Goal: Information Seeking & Learning: Learn about a topic

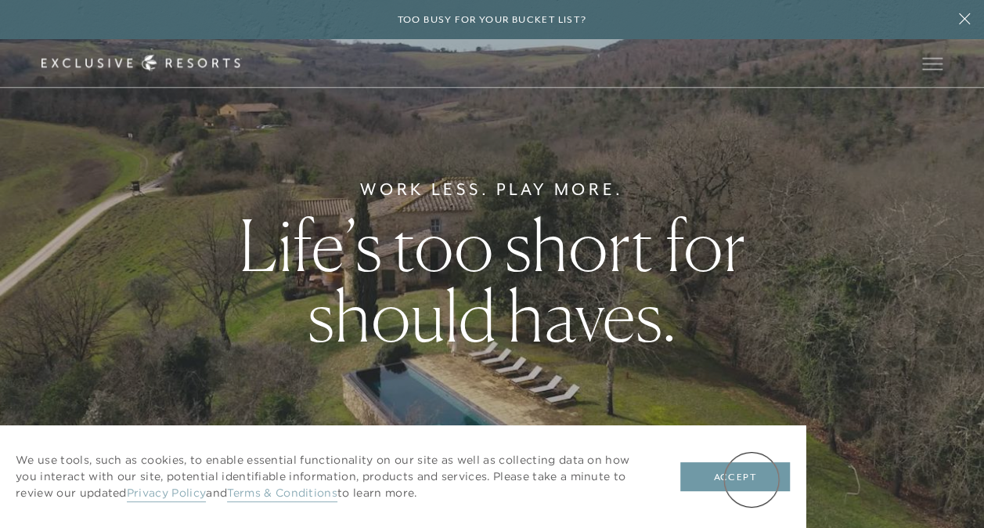
click at [752, 480] on button "Accept" at bounding box center [735, 477] width 110 height 30
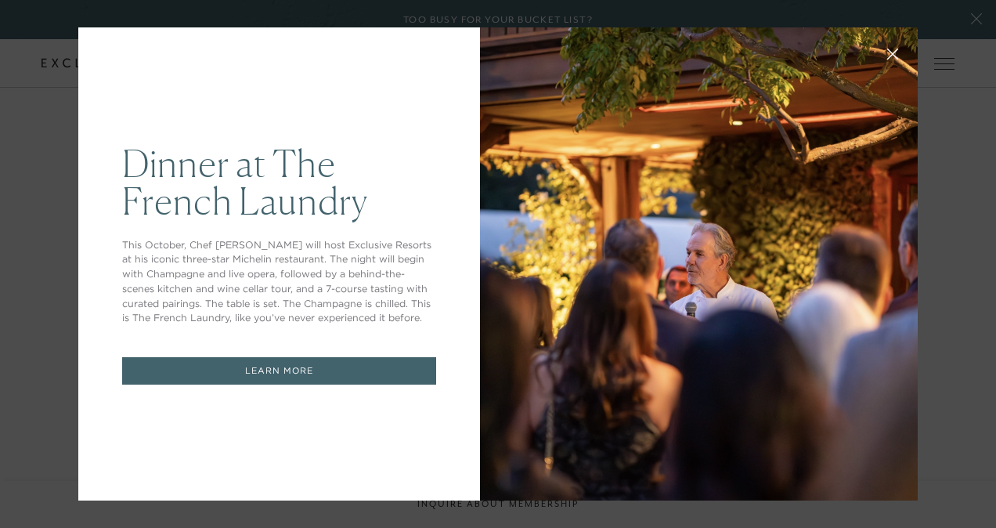
click at [887, 55] on icon at bounding box center [893, 55] width 12 height 12
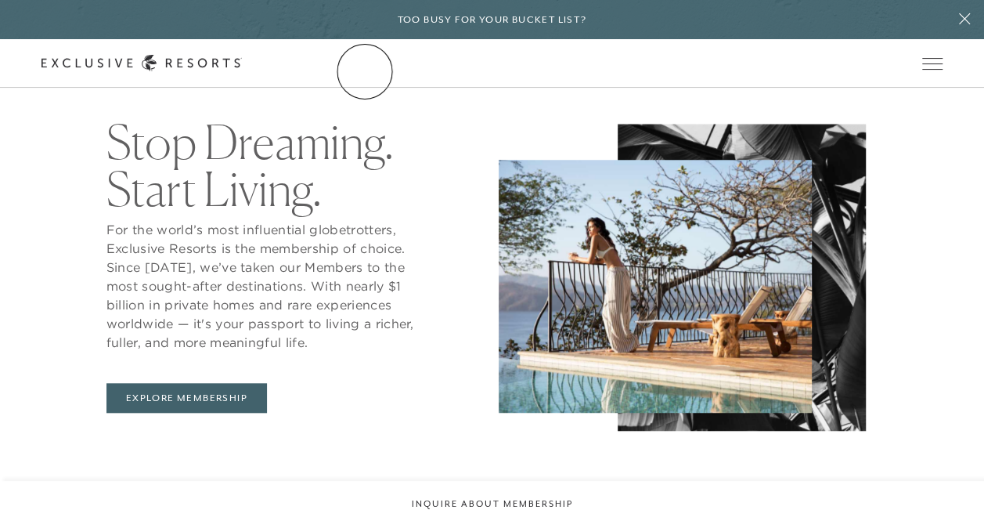
click at [0, 0] on link "The Collection" at bounding box center [0, 0] width 0 height 0
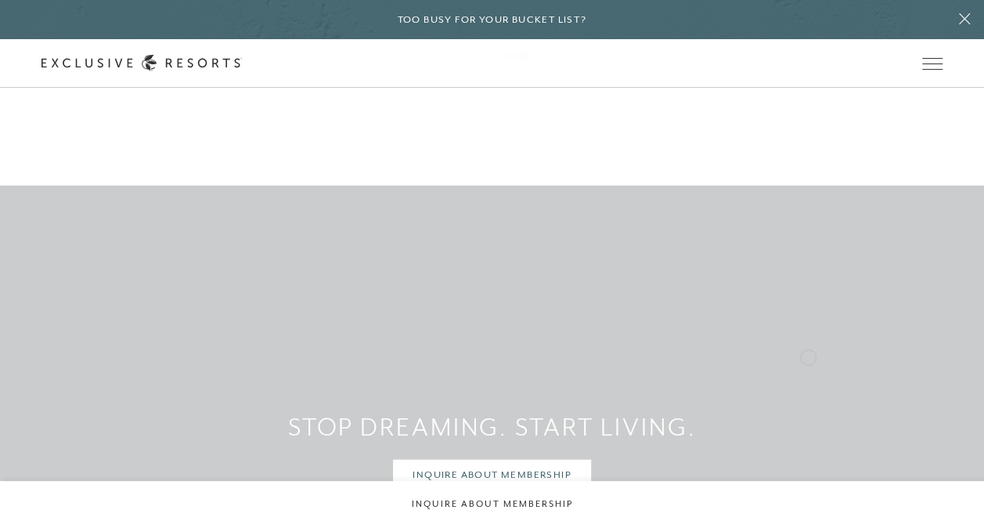
scroll to position [10339, 0]
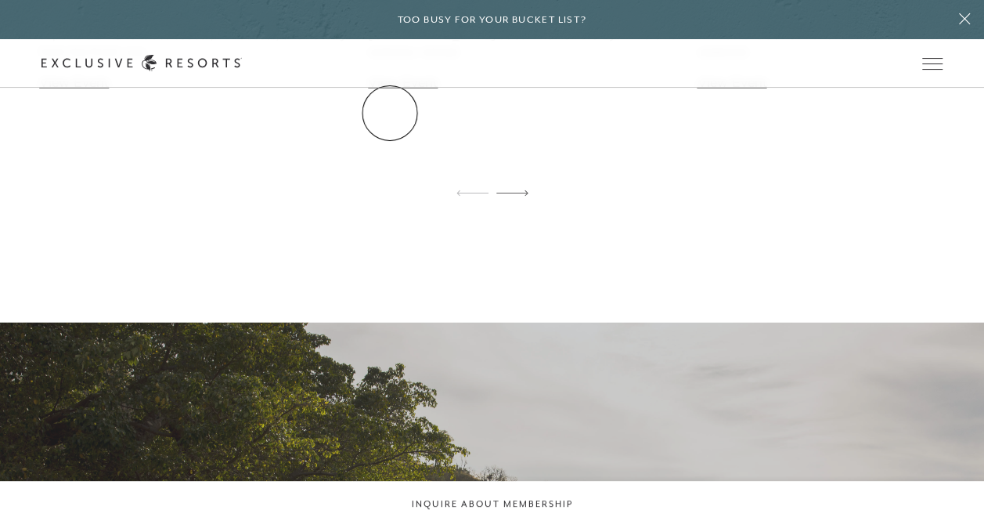
click at [0, 0] on link "The Collection" at bounding box center [0, 0] width 0 height 0
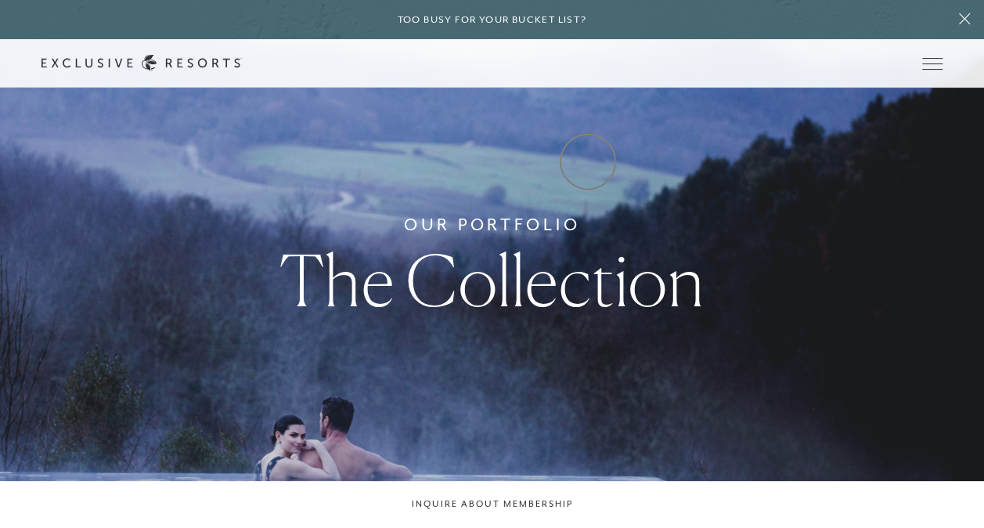
click at [0, 0] on link "Experience Collection" at bounding box center [0, 0] width 0 height 0
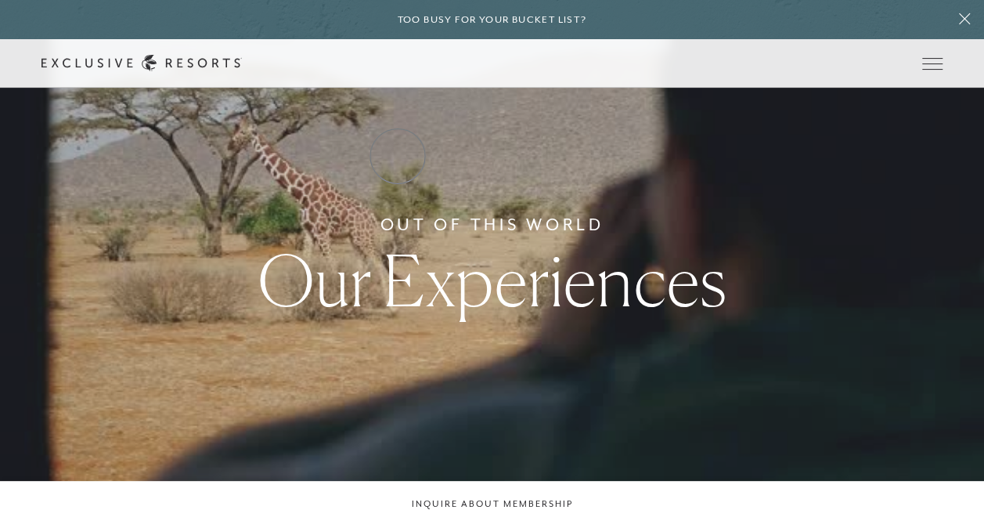
click at [0, 0] on link "Residence Collection" at bounding box center [0, 0] width 0 height 0
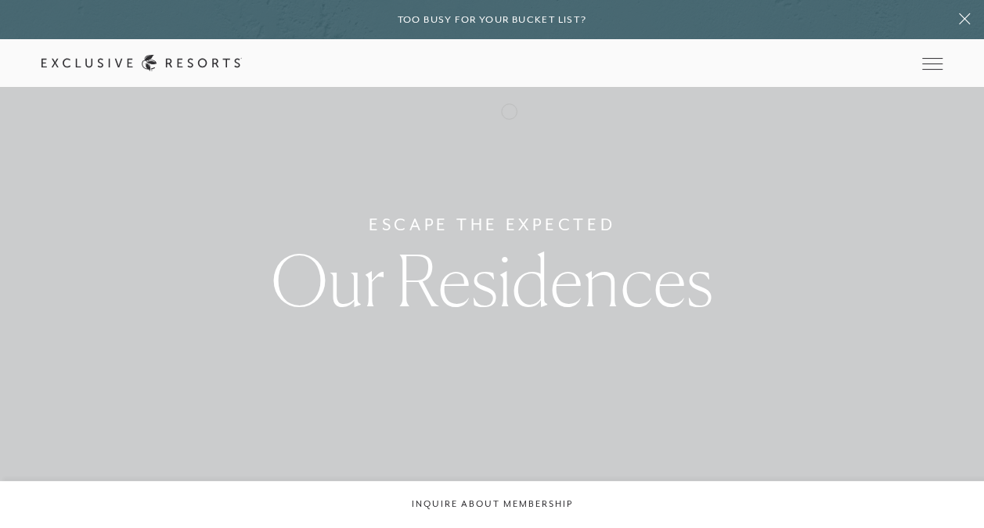
click at [0, 0] on link "Membership" at bounding box center [0, 0] width 0 height 0
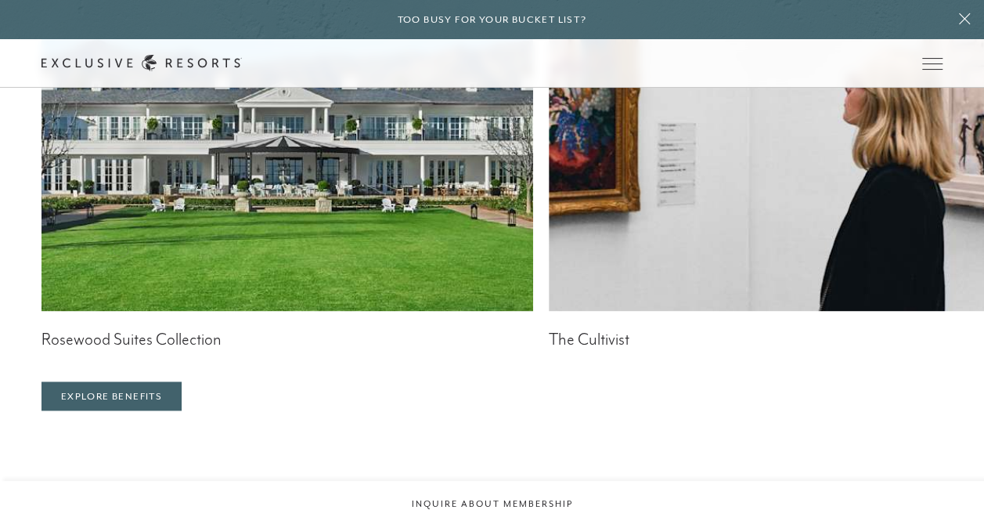
scroll to position [3837, 0]
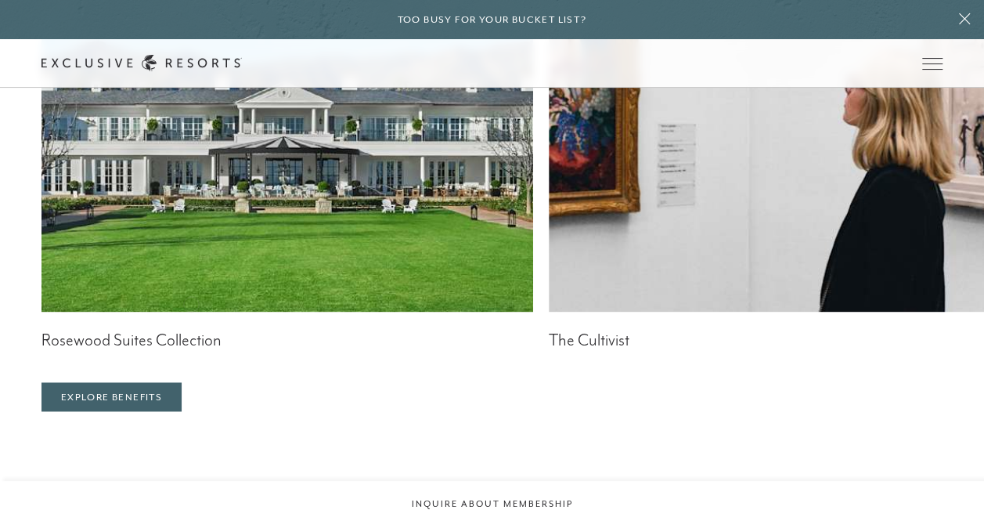
click at [191, 302] on img at bounding box center [288, 116] width 493 height 392
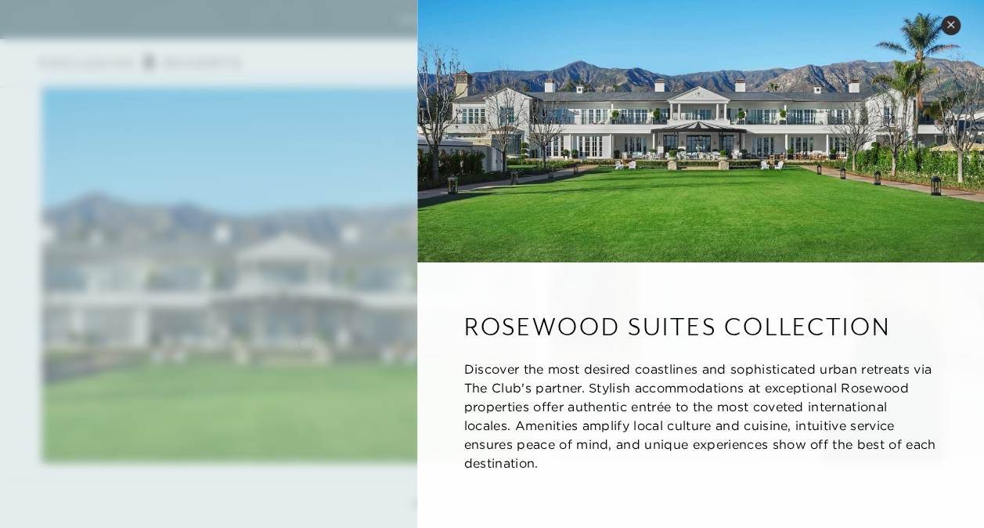
scroll to position [3445, 0]
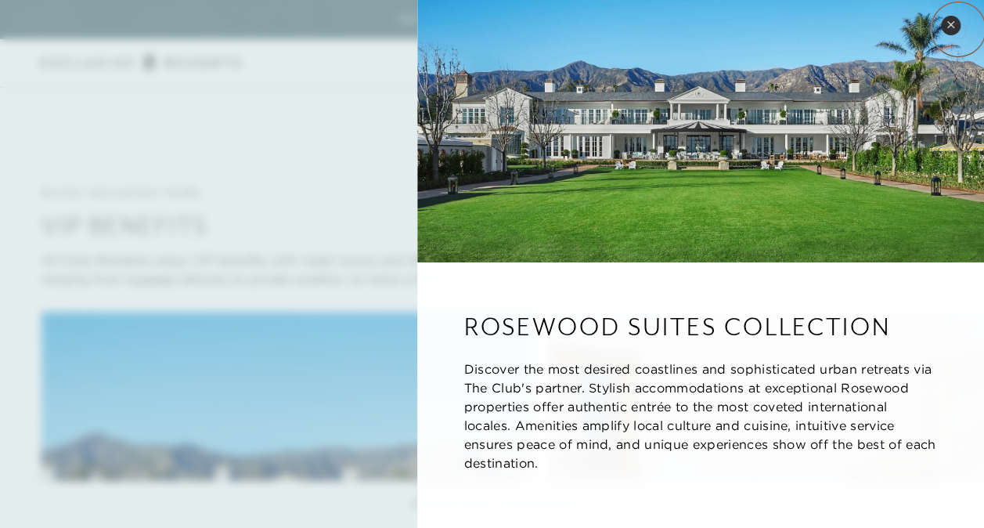
click at [952, 22] on icon at bounding box center [951, 24] width 9 height 9
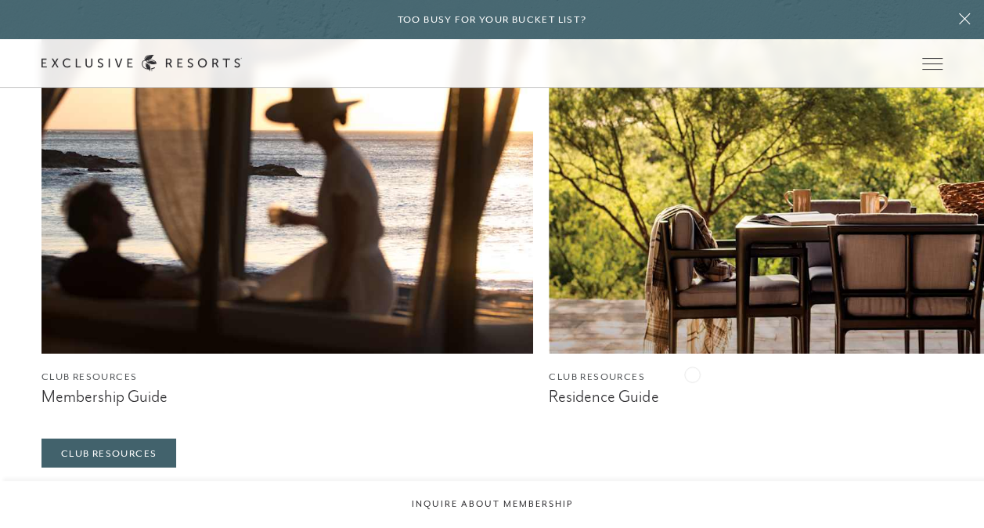
scroll to position [5090, 0]
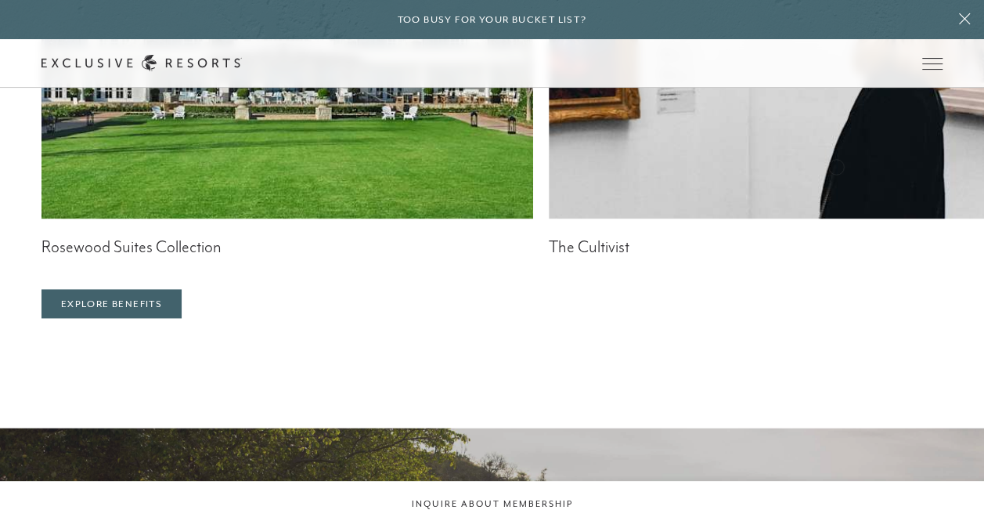
scroll to position [3524, 0]
